Goal: Book appointment/travel/reservation

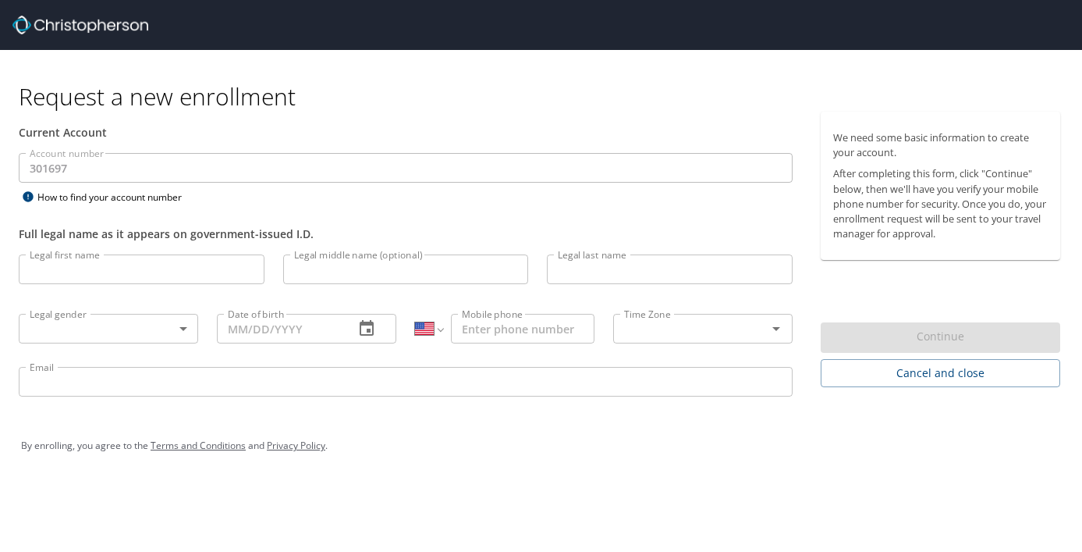
select select "US"
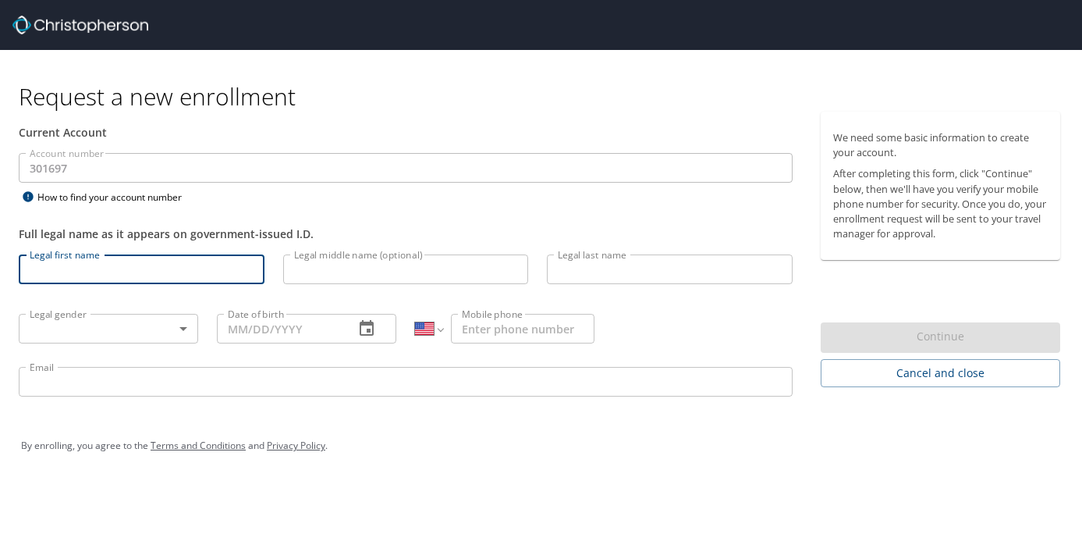
click at [225, 259] on input "Legal first name" at bounding box center [142, 269] width 246 height 30
type input "Angela"
type input "Marie"
type input "Sweigart-Gallagher"
type input "(718) 406-3245"
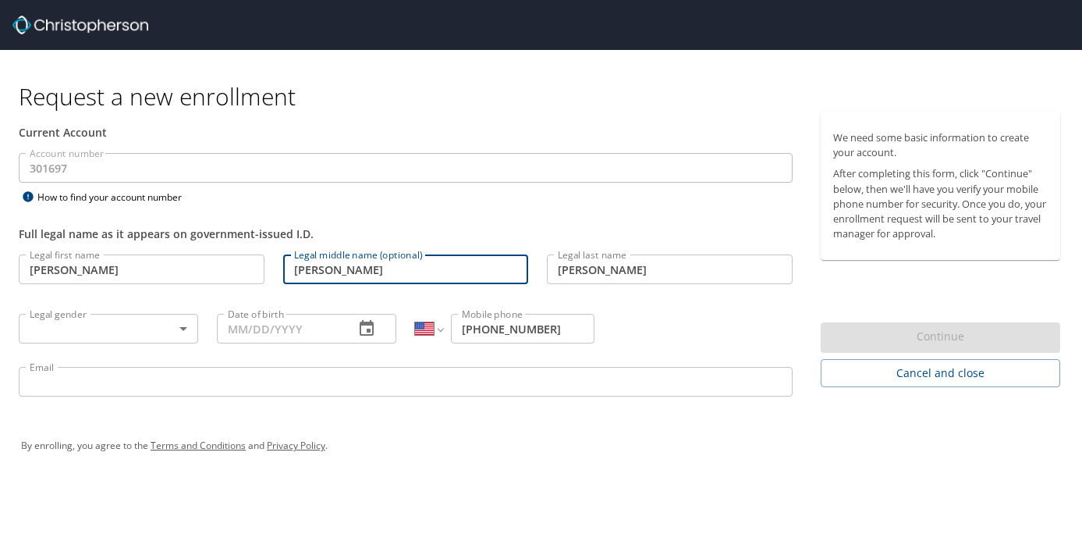
click at [332, 273] on input "Marie" at bounding box center [406, 269] width 246 height 30
click at [178, 319] on body "Request a new enrollment Current Account Account number 301697 Account number H…" at bounding box center [541, 276] width 1082 height 552
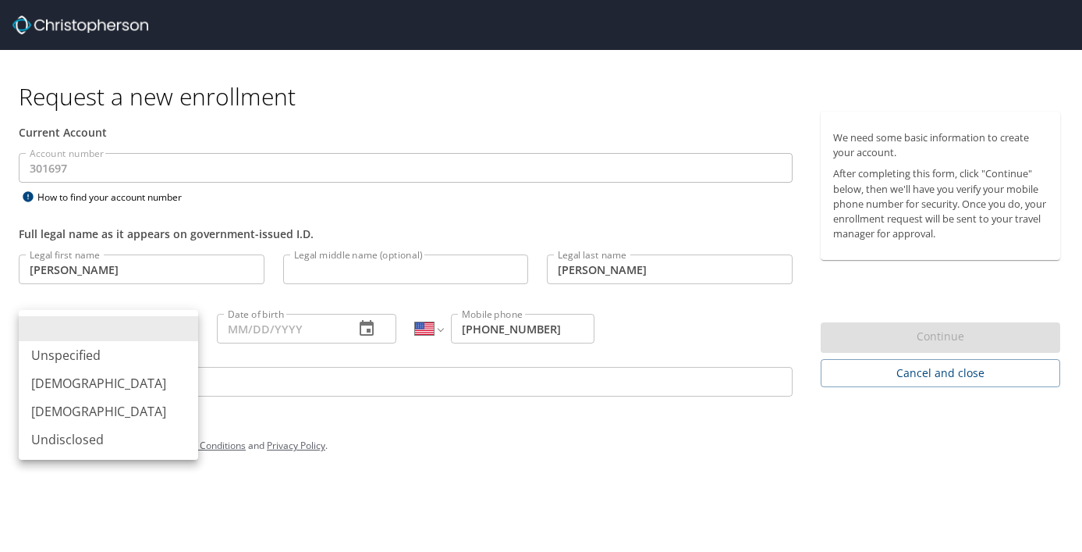
click at [155, 406] on li "Female" at bounding box center [108, 411] width 179 height 28
type input "Female"
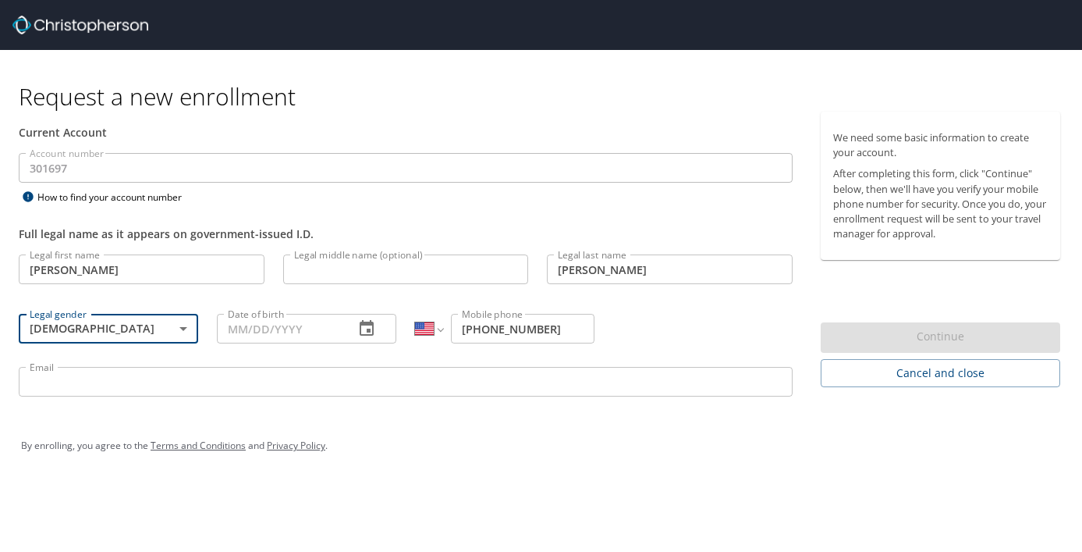
click at [320, 337] on input "Date of birth" at bounding box center [279, 329] width 125 height 30
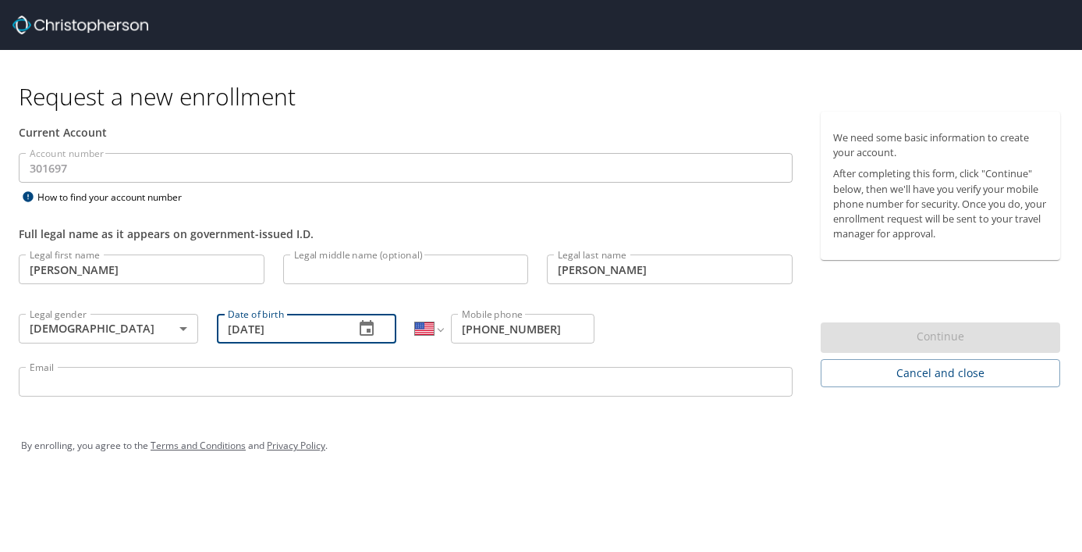
type input "06/18/1979"
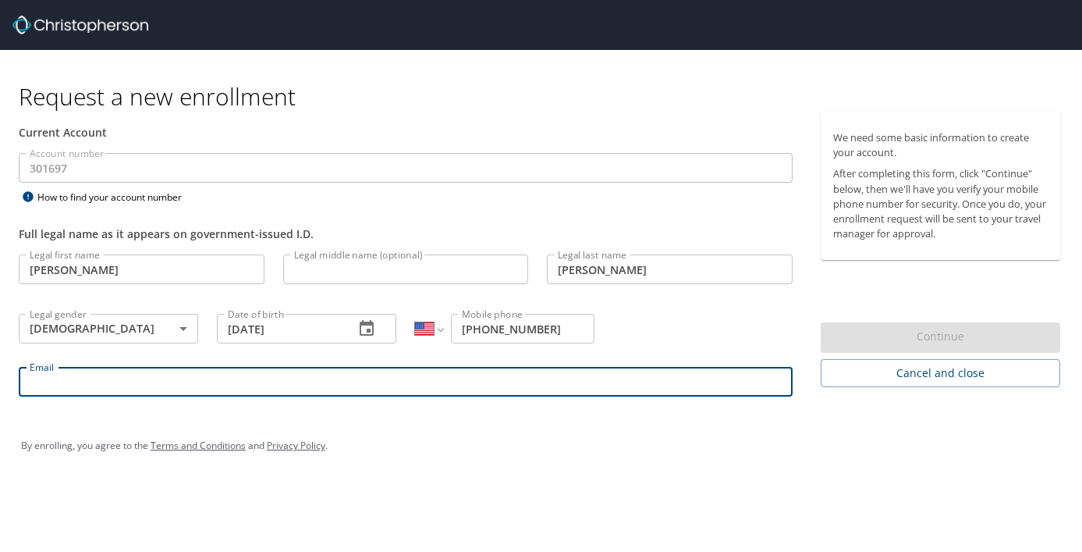
click at [305, 371] on input "Email" at bounding box center [406, 382] width 774 height 30
type input "asweigart@stlawu.edu"
type input "(Angie)"
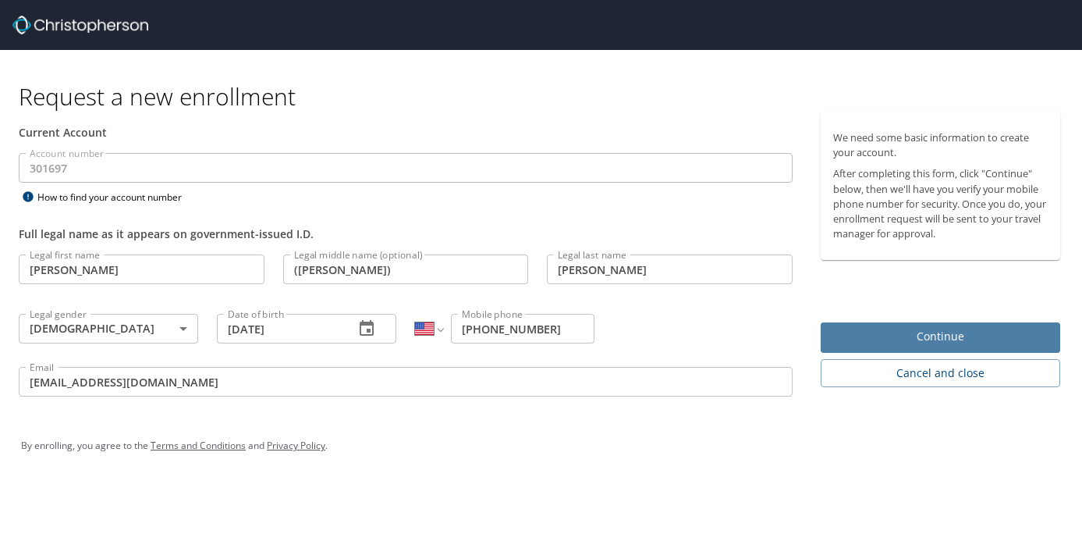
click at [835, 332] on span "Continue" at bounding box center [940, 337] width 215 height 20
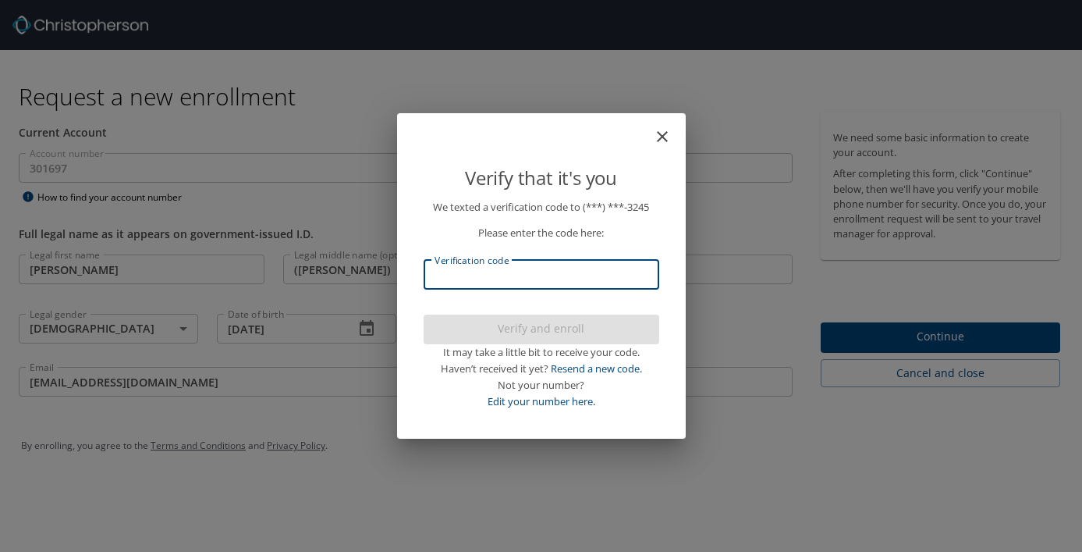
click at [559, 282] on input "Verification code" at bounding box center [542, 275] width 236 height 30
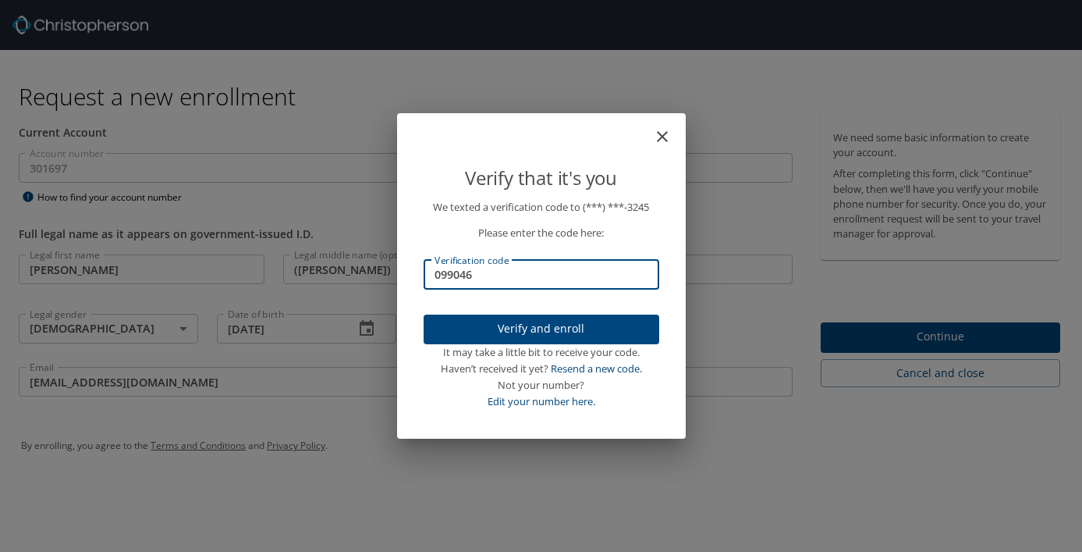
type input "099046"
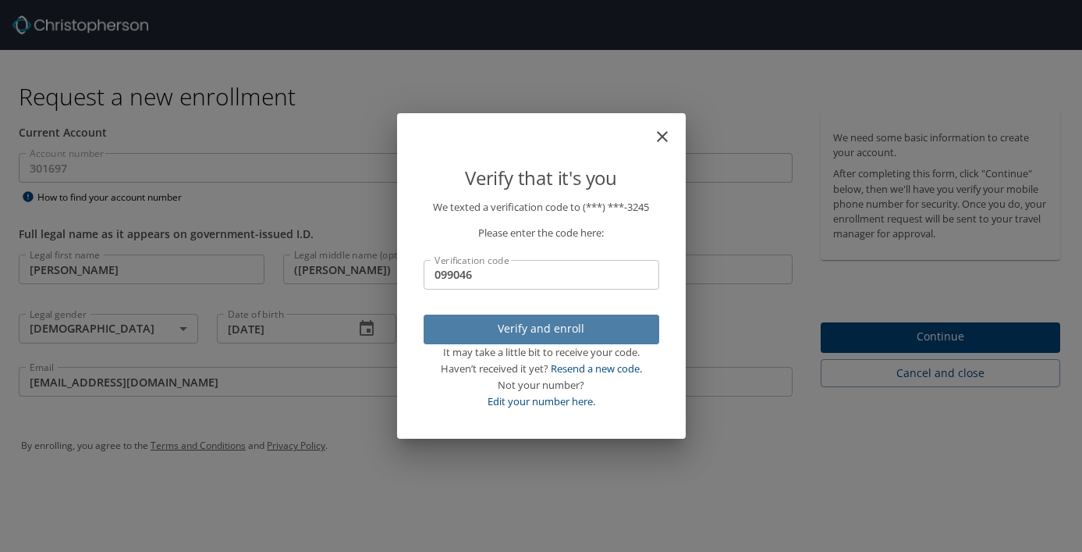
click at [470, 323] on span "Verify and enroll" at bounding box center [541, 329] width 211 height 20
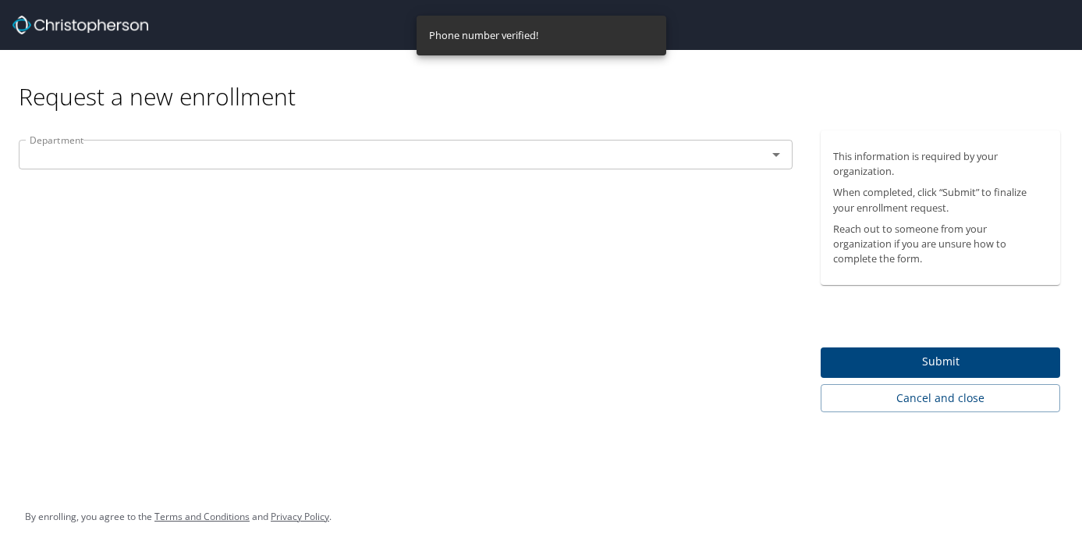
click at [453, 166] on div "Department" at bounding box center [406, 155] width 774 height 30
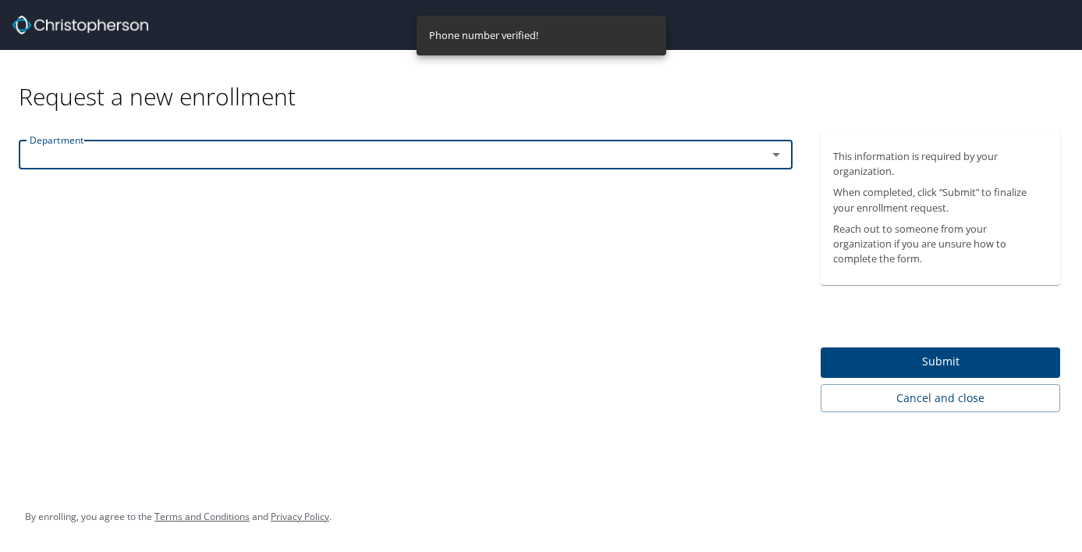
click at [453, 166] on div "Department" at bounding box center [406, 155] width 774 height 30
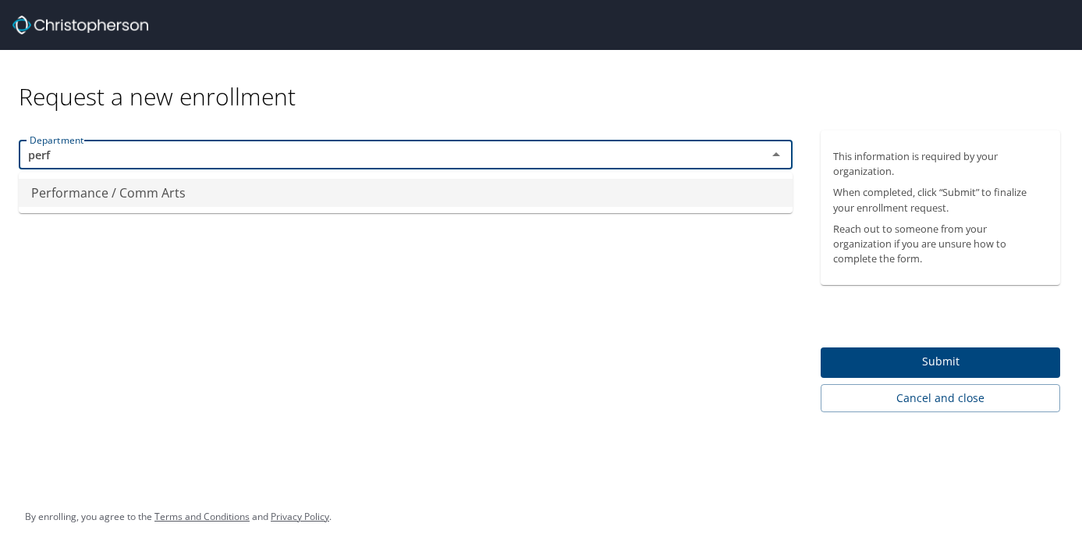
click at [403, 198] on li "Performance / Comm Arts" at bounding box center [406, 193] width 774 height 28
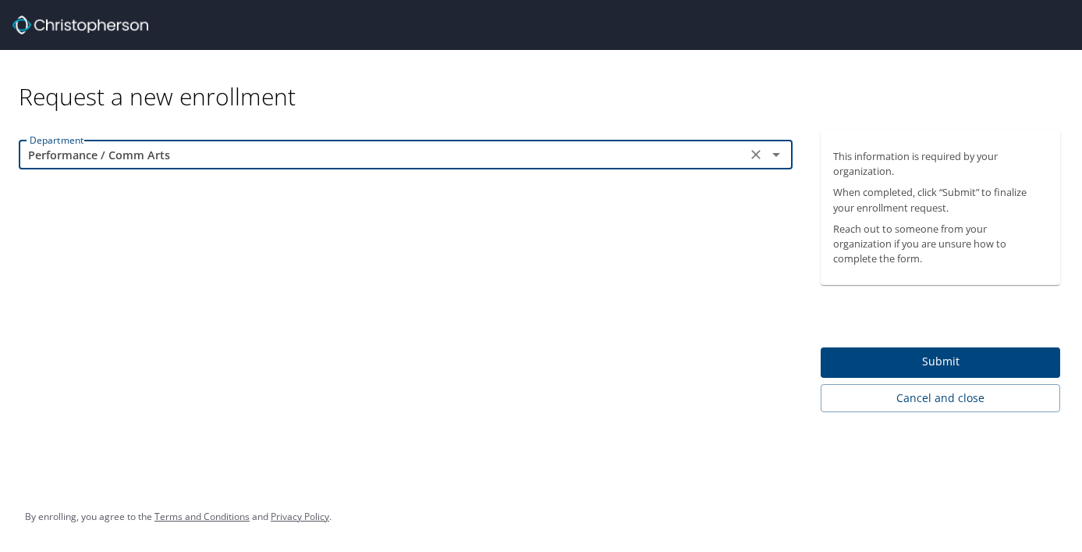
type input "Performance / Comm Arts"
click at [864, 365] on span "Submit" at bounding box center [940, 362] width 215 height 20
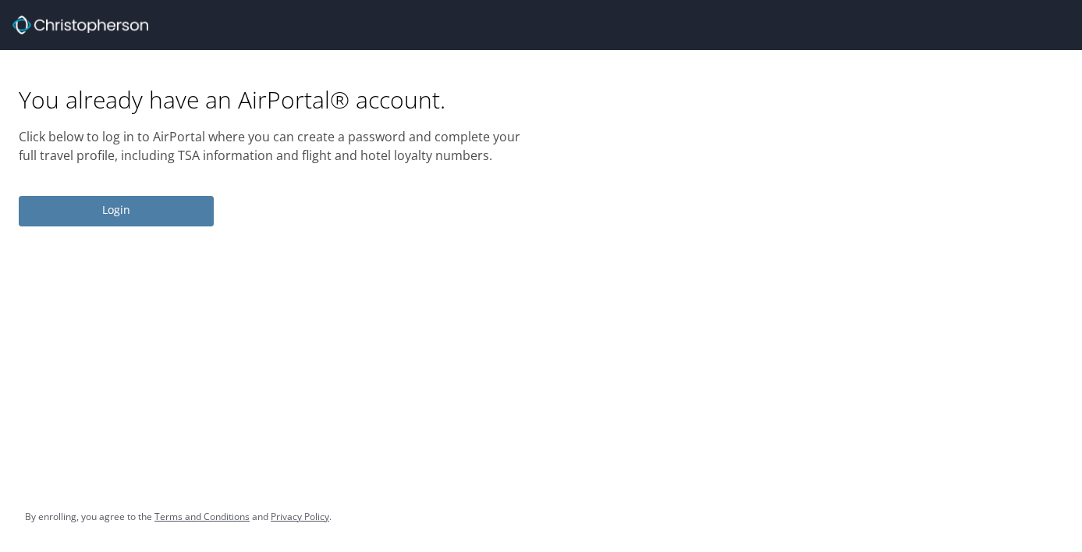
click at [157, 219] on button "Login" at bounding box center [116, 211] width 195 height 30
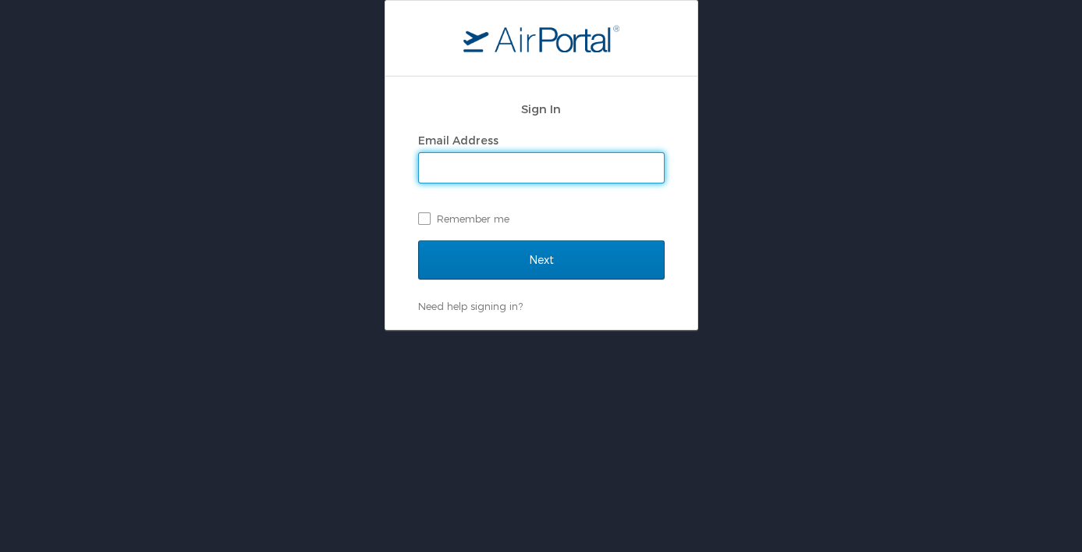
click at [508, 167] on input "Email Address" at bounding box center [541, 168] width 245 height 30
type input "asweigart@stlawu.edu"
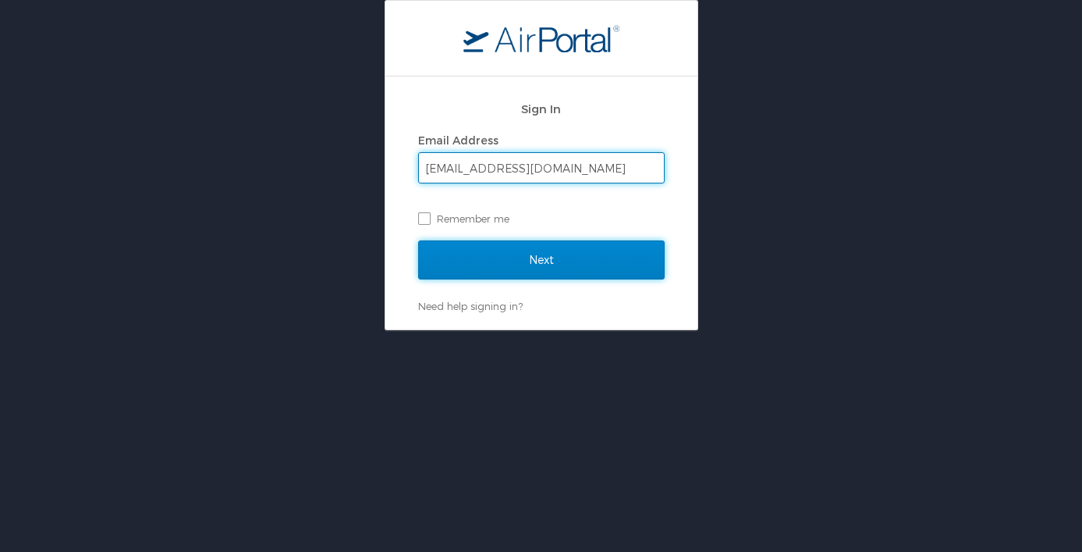
click at [504, 247] on input "Next" at bounding box center [541, 259] width 247 height 39
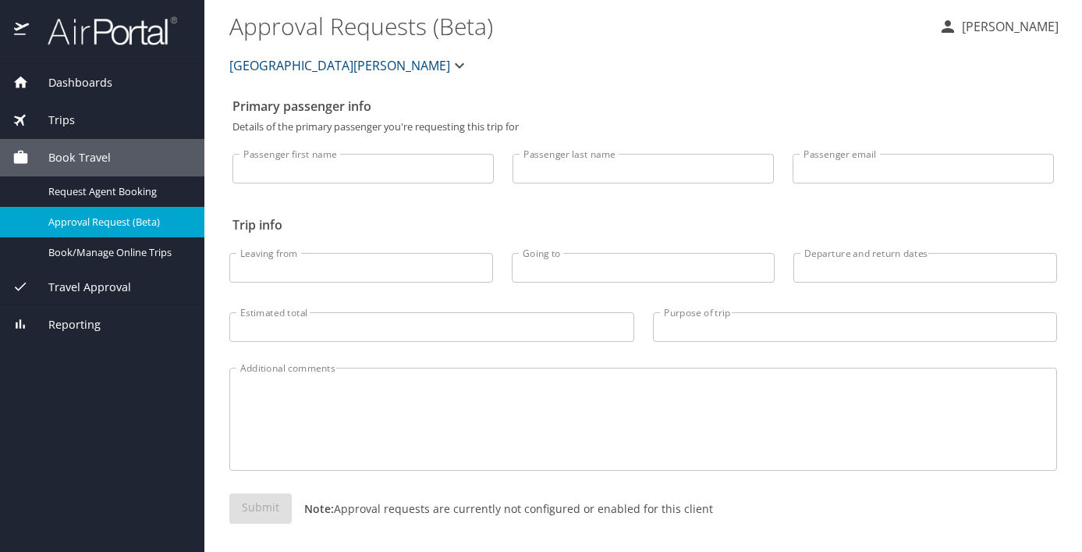
click at [449, 159] on input "Passenger first name" at bounding box center [363, 169] width 261 height 30
type input "Angela"
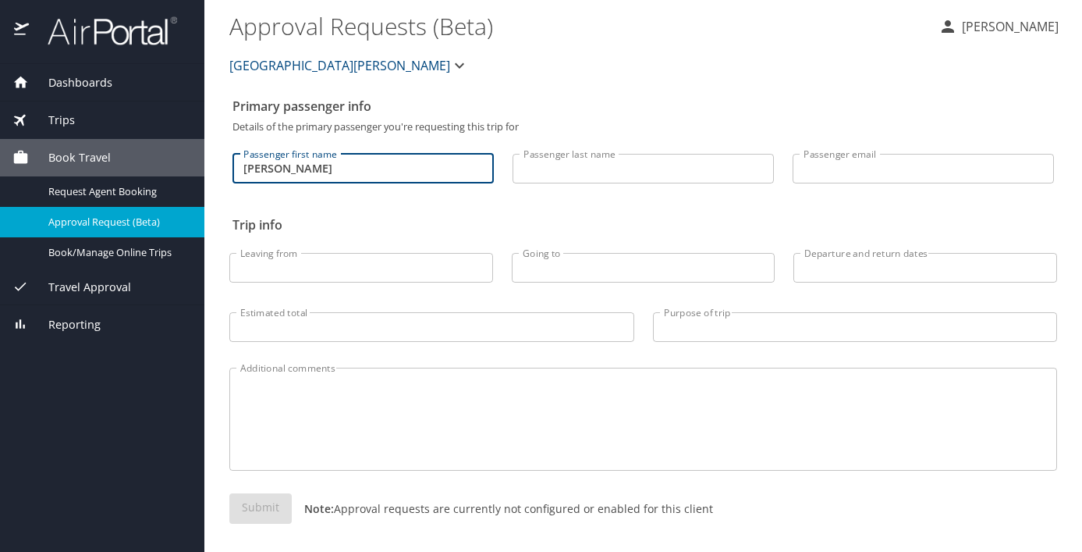
type input "Sweigart-Gallagher"
type input "asweigart@stlawu.edu"
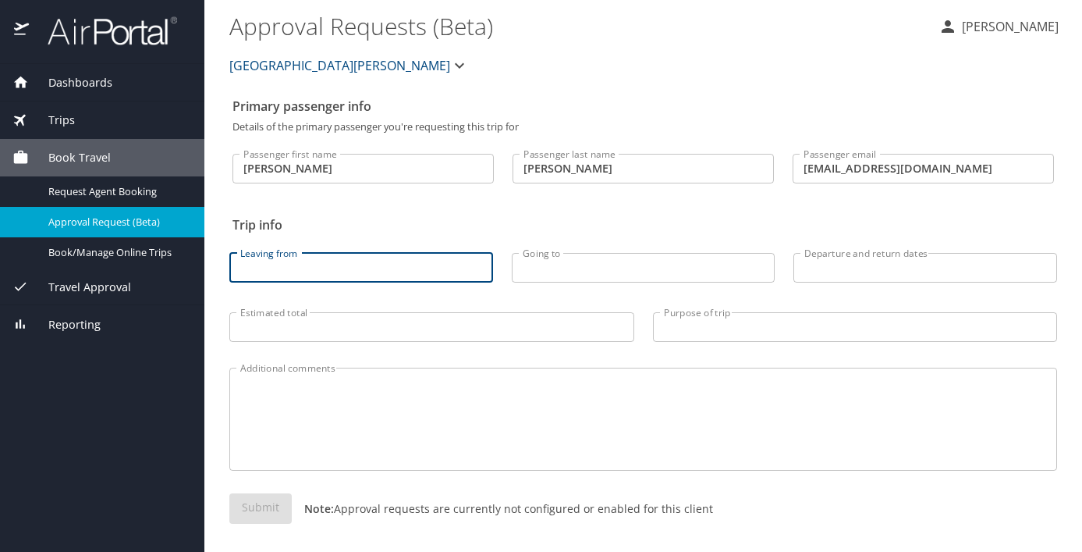
click at [385, 279] on input "Leaving from" at bounding box center [361, 268] width 264 height 30
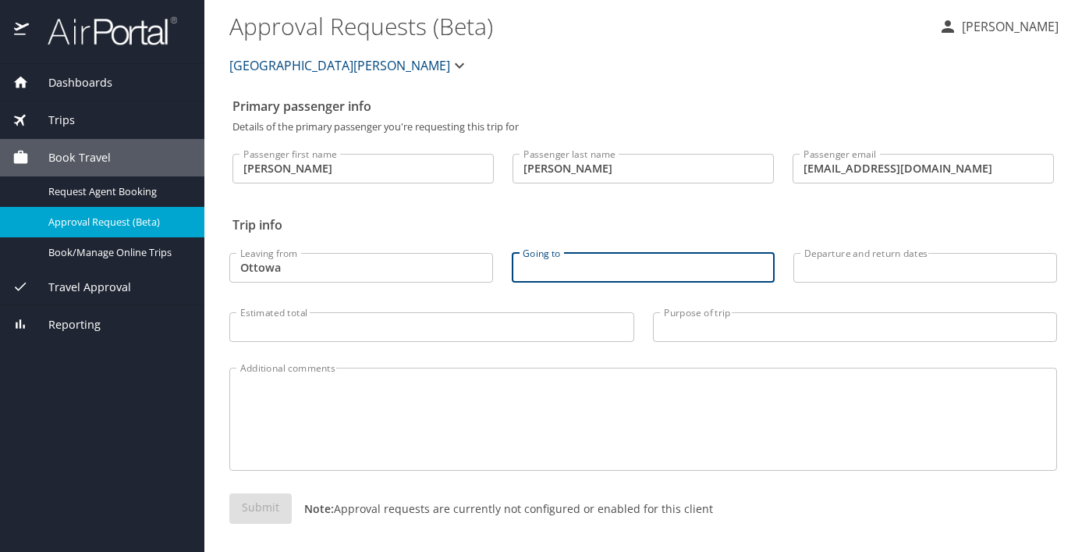
click at [264, 274] on input "Ottowa" at bounding box center [361, 268] width 264 height 30
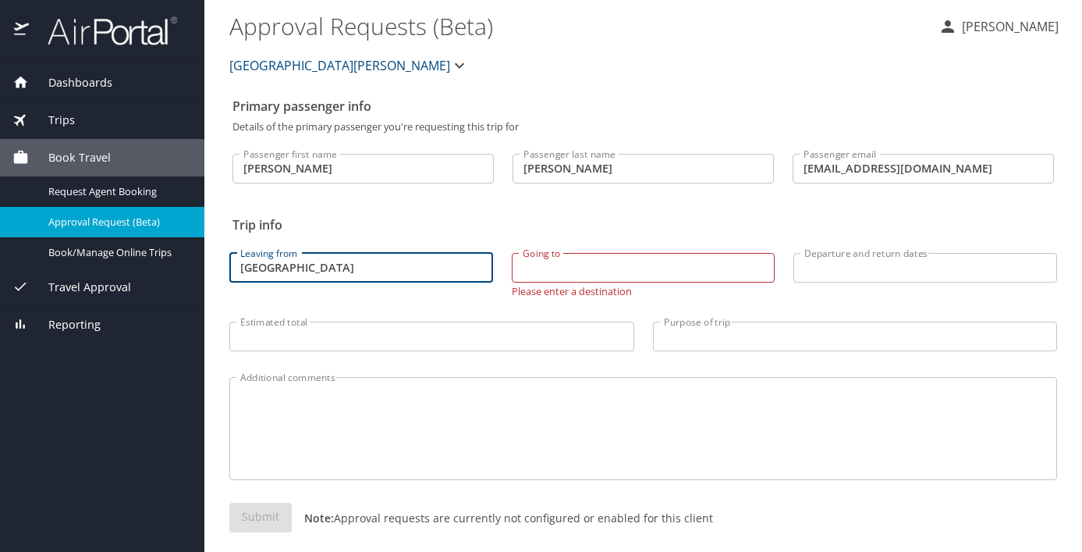
type input "Ottawa"
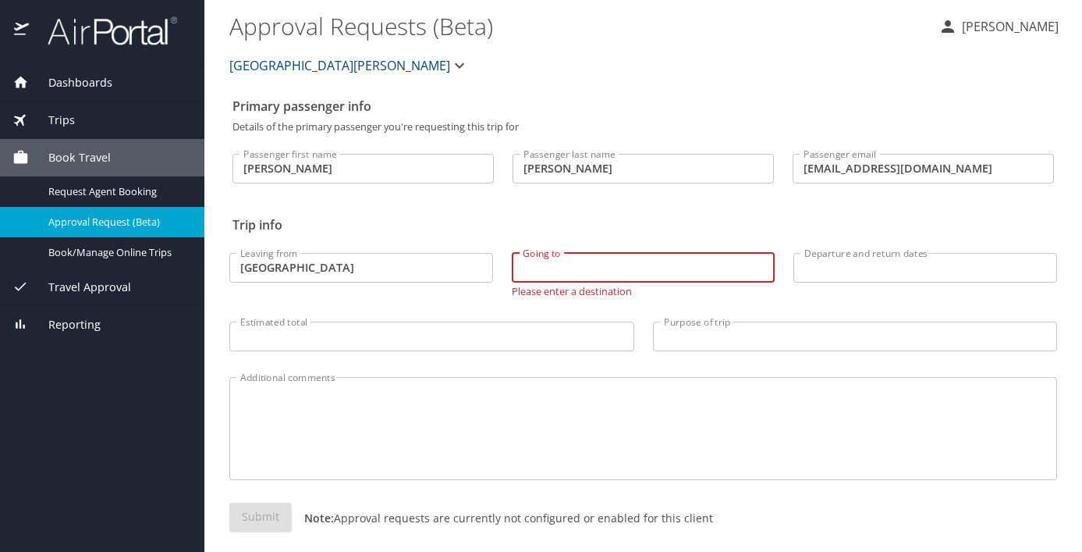
click at [580, 267] on input "Going to" at bounding box center [644, 268] width 264 height 30
type input "Denver"
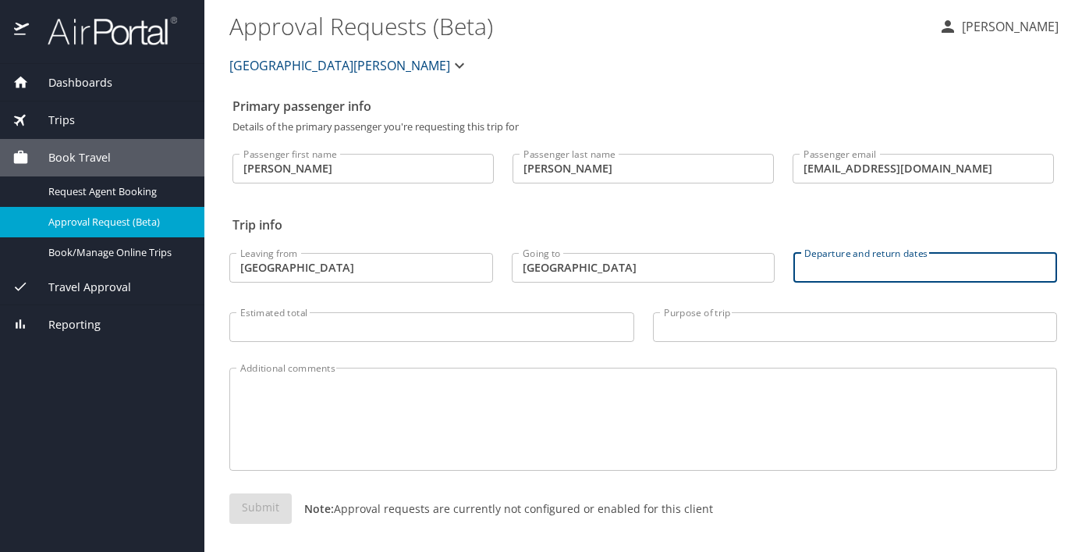
click at [833, 268] on input "Departure and return dates" at bounding box center [925, 268] width 264 height 30
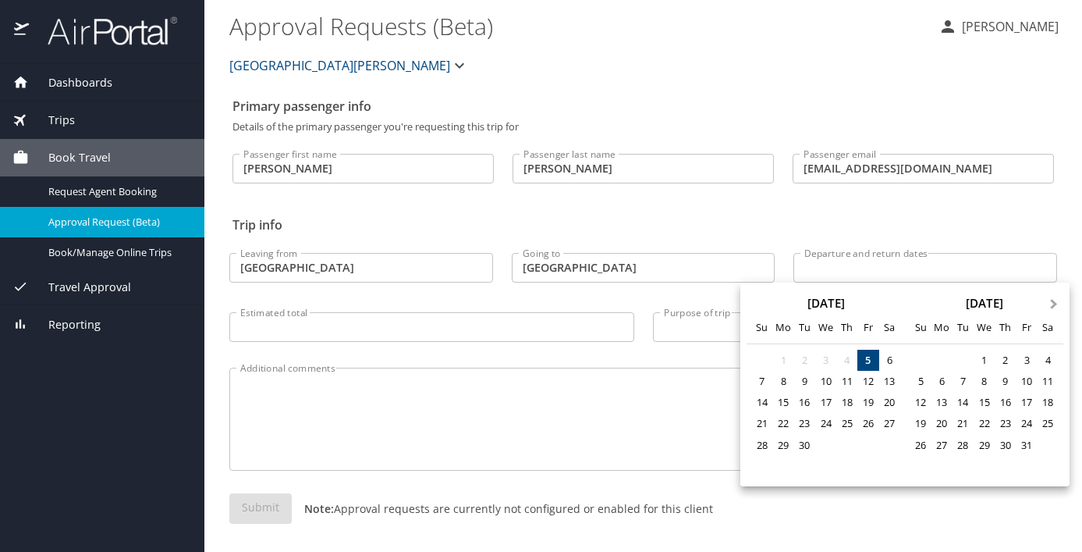
click at [1054, 300] on span "Next Month" at bounding box center [1054, 305] width 0 height 18
click at [988, 382] on div "5" at bounding box center [984, 381] width 21 height 21
click at [1045, 384] on div "8" at bounding box center [1048, 381] width 21 height 21
type input "11/05/2025 🠦 11/08/2025"
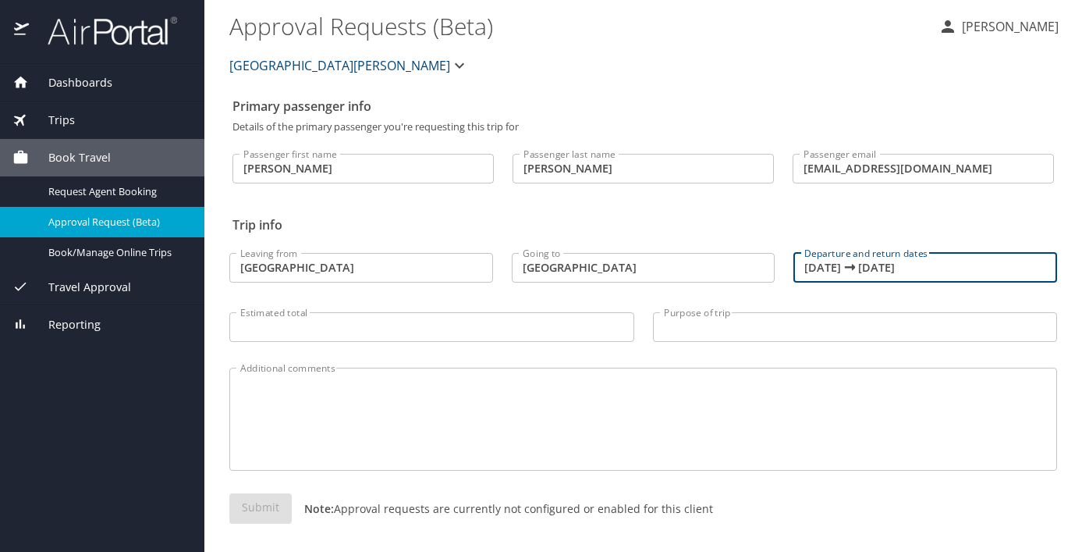
scroll to position [5, 0]
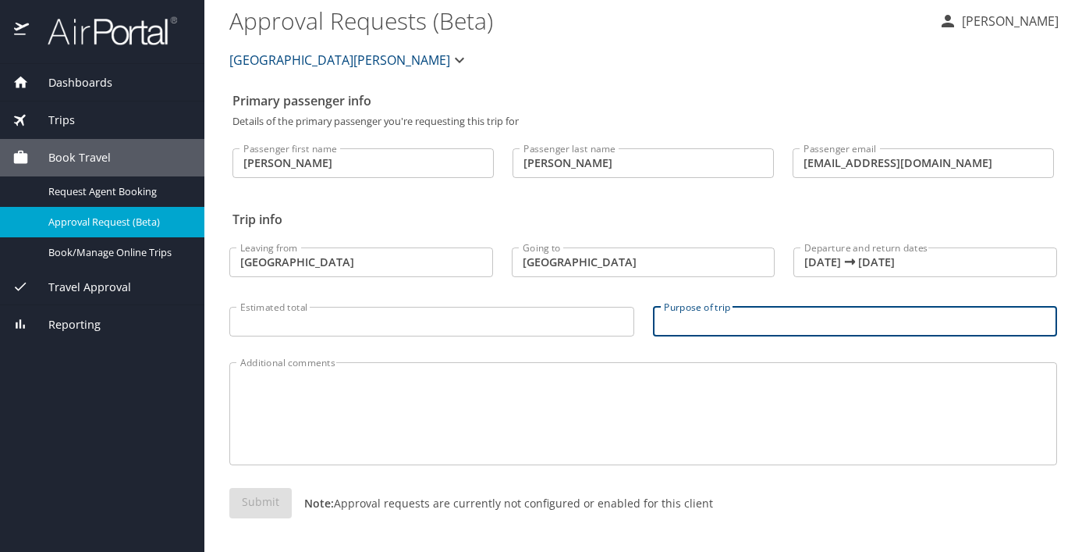
click at [687, 321] on input "Purpose of trip" at bounding box center [855, 322] width 405 height 30
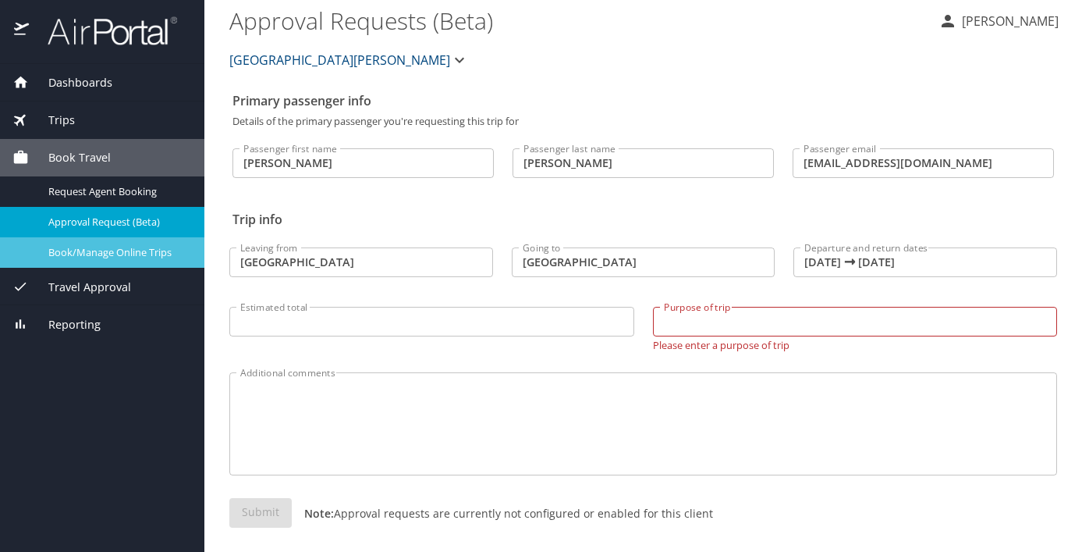
click at [151, 254] on span "Book/Manage Online Trips" at bounding box center [116, 252] width 137 height 15
